Goal: Task Accomplishment & Management: Manage account settings

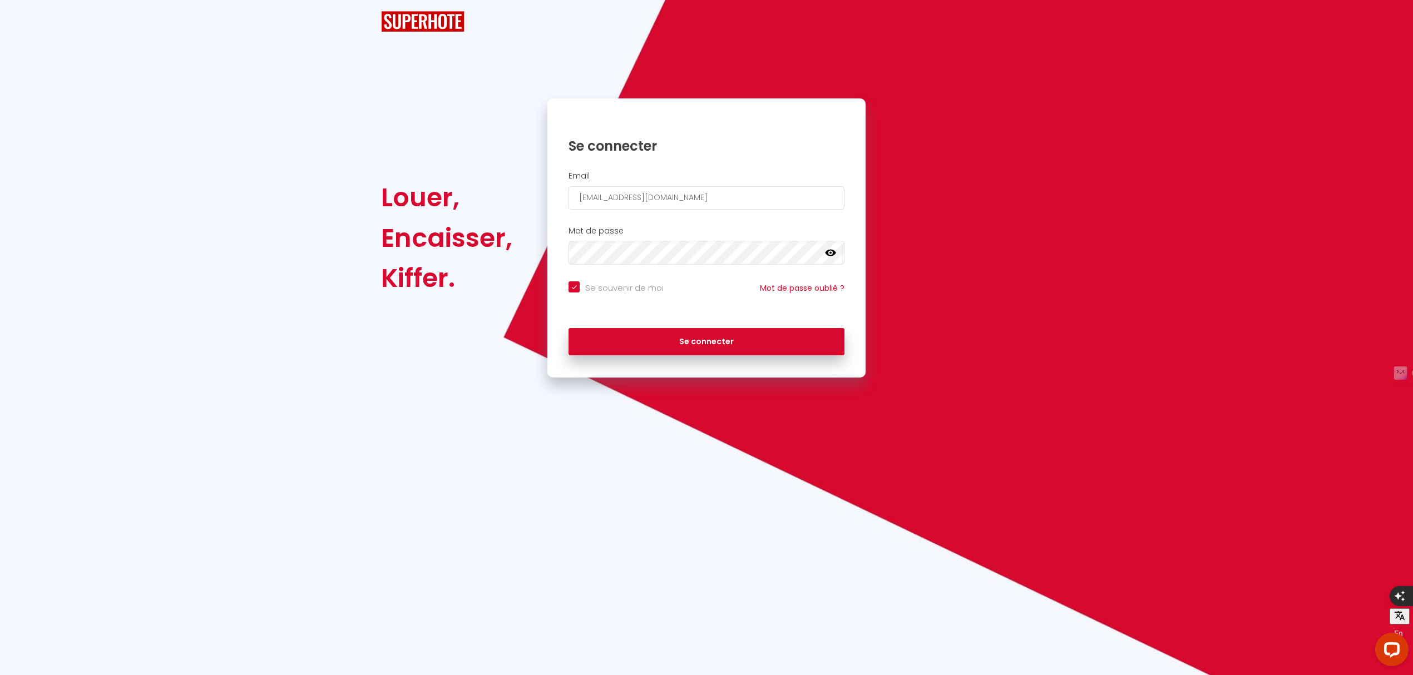
checkbox input "true"
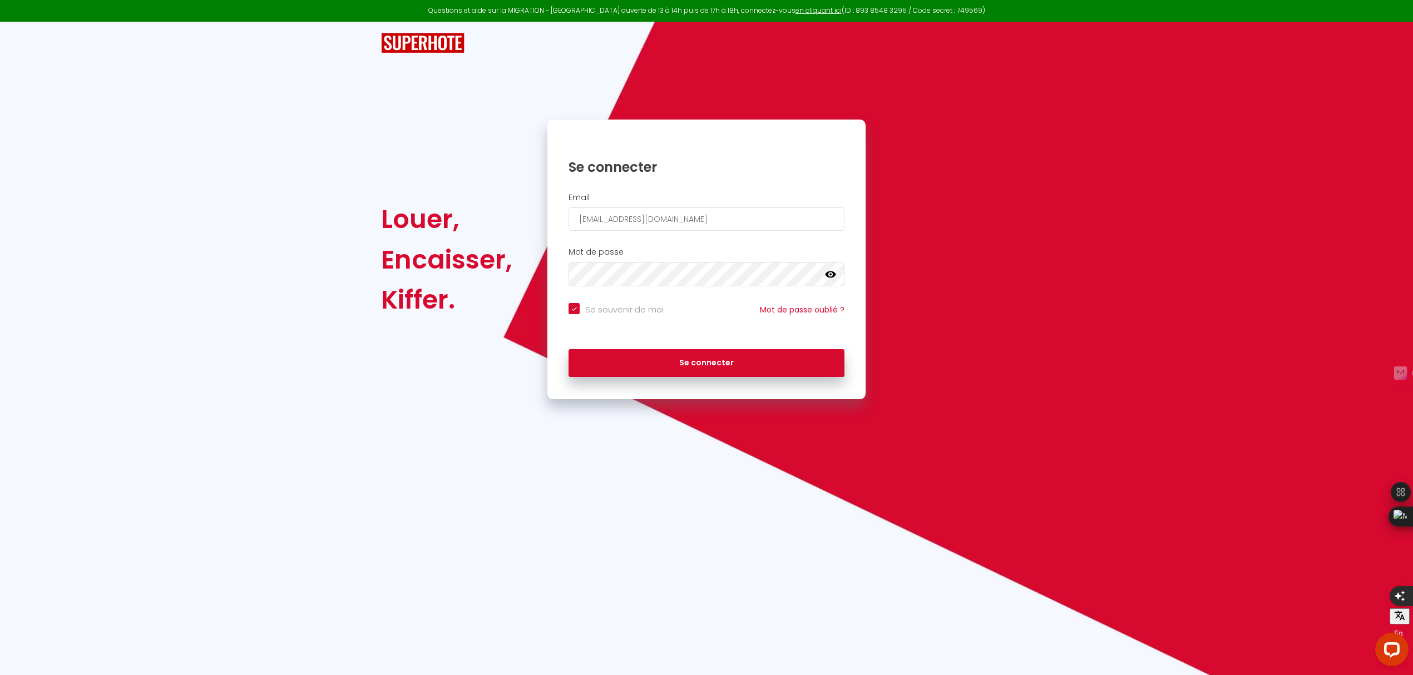
click at [707, 233] on div "Email" at bounding box center [706, 214] width 318 height 55
click at [697, 216] on input "email" at bounding box center [707, 219] width 276 height 23
drag, startPoint x: 697, startPoint y: 216, endPoint x: 447, endPoint y: 216, distance: 249.8
click at [447, 216] on div "Louer, Encaisser, Kiffer. Se connecter Email Mot de passe false Se souvenir de …" at bounding box center [706, 260] width 665 height 280
paste input "shomepartner+proprio"
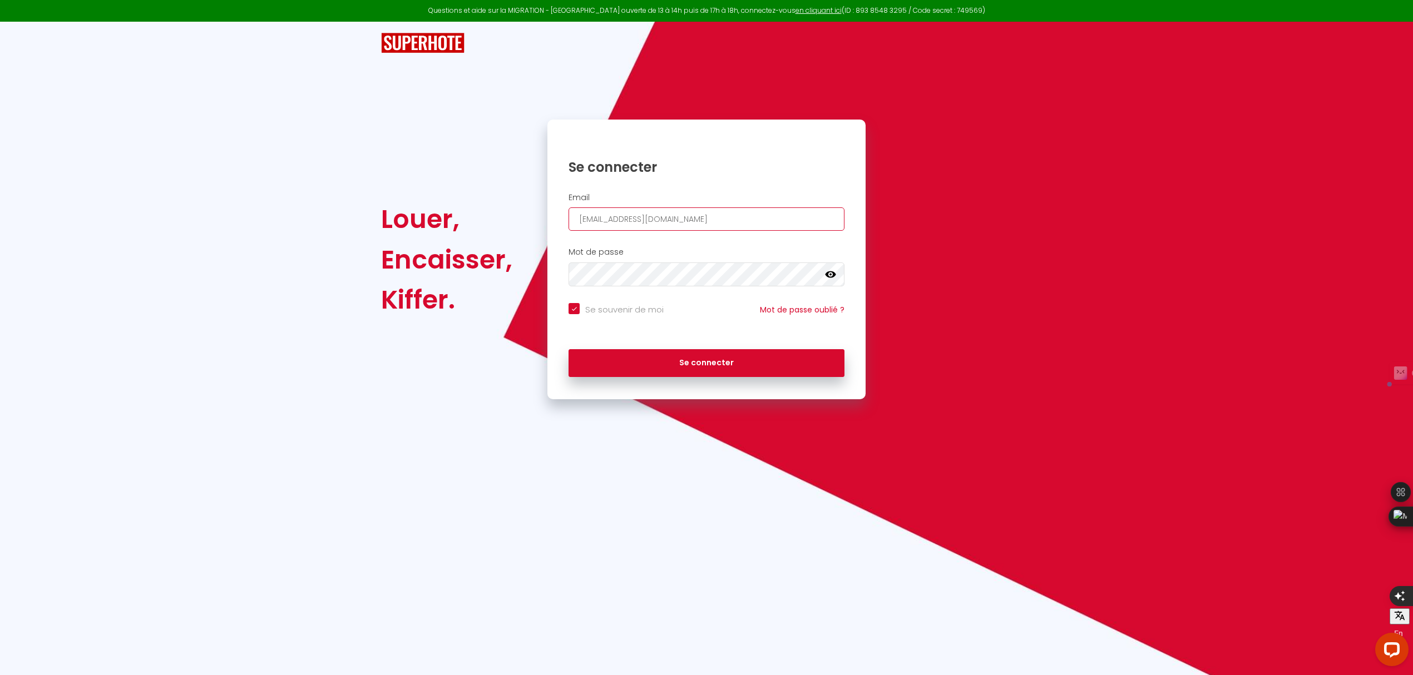
type input "[EMAIL_ADDRESS][DOMAIN_NAME]"
checkbox input "true"
type input "[EMAIL_ADDRESS][DOMAIN_NAME]"
click at [485, 274] on div "Louer, Encaisser, [PERSON_NAME]. Se connecter Email [EMAIL_ADDRESS][DOMAIN_NAME…" at bounding box center [706, 260] width 665 height 280
click at [569, 349] on button "Se connecter" at bounding box center [707, 363] width 276 height 28
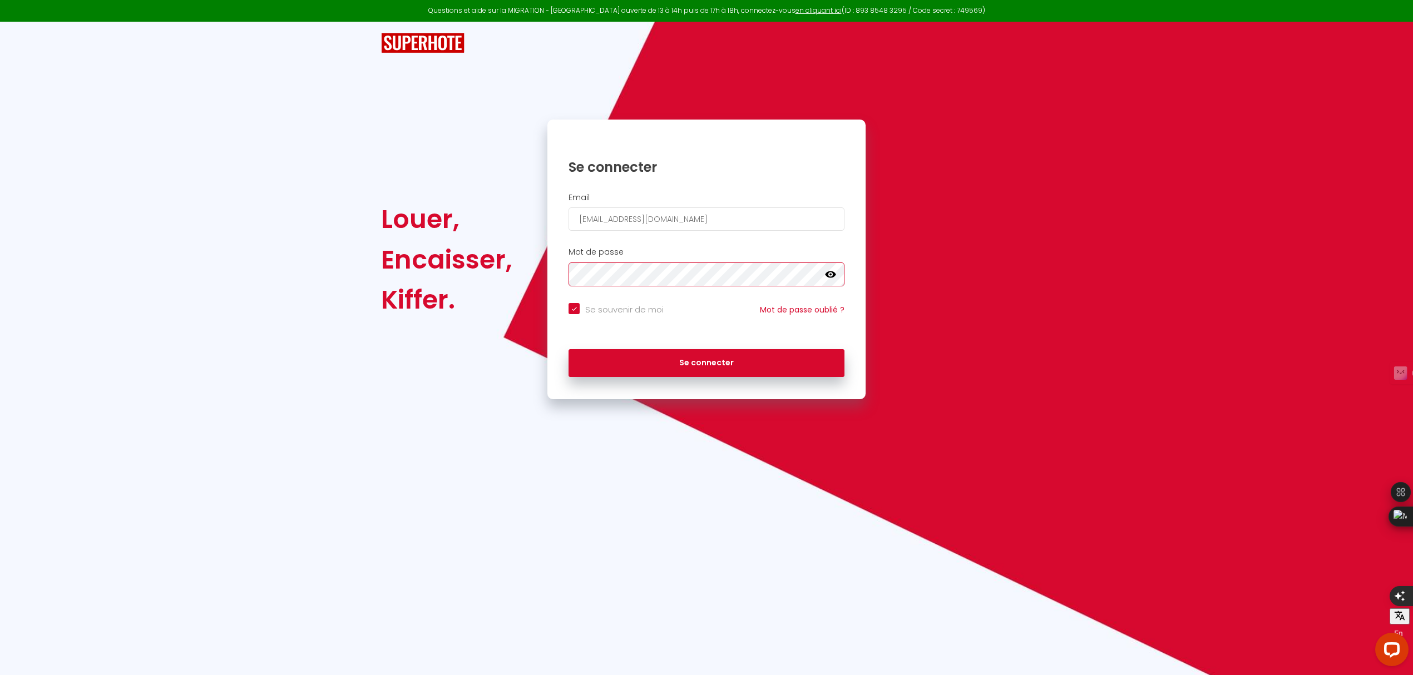
checkbox input "true"
